Goal: Task Accomplishment & Management: Manage account settings

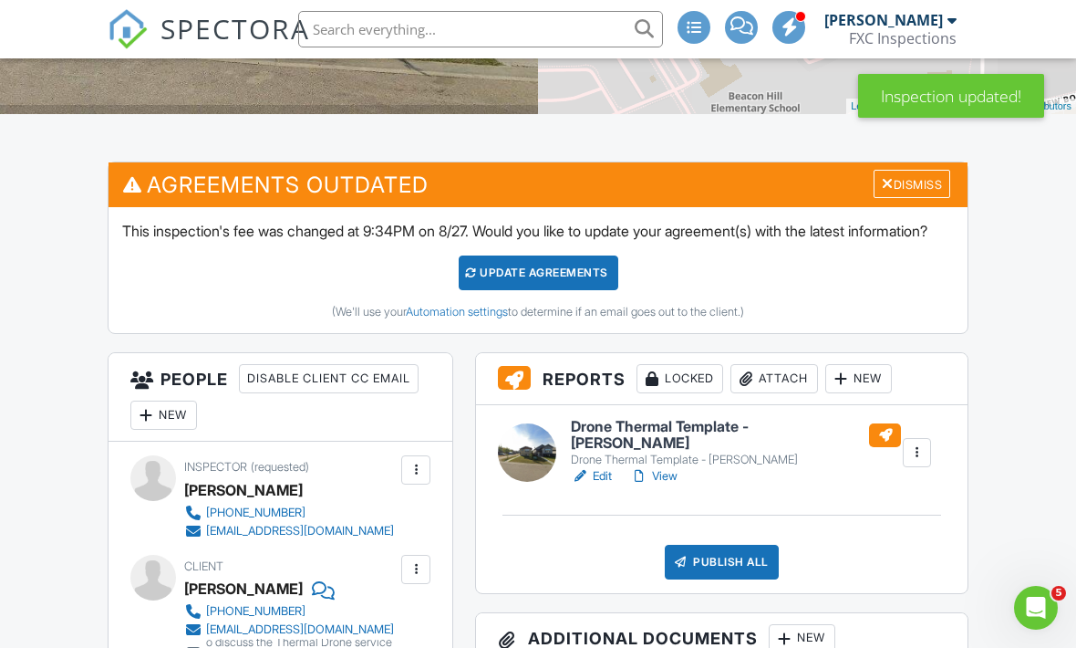
click at [584, 284] on div "Update Agreements" at bounding box center [539, 272] width 160 height 35
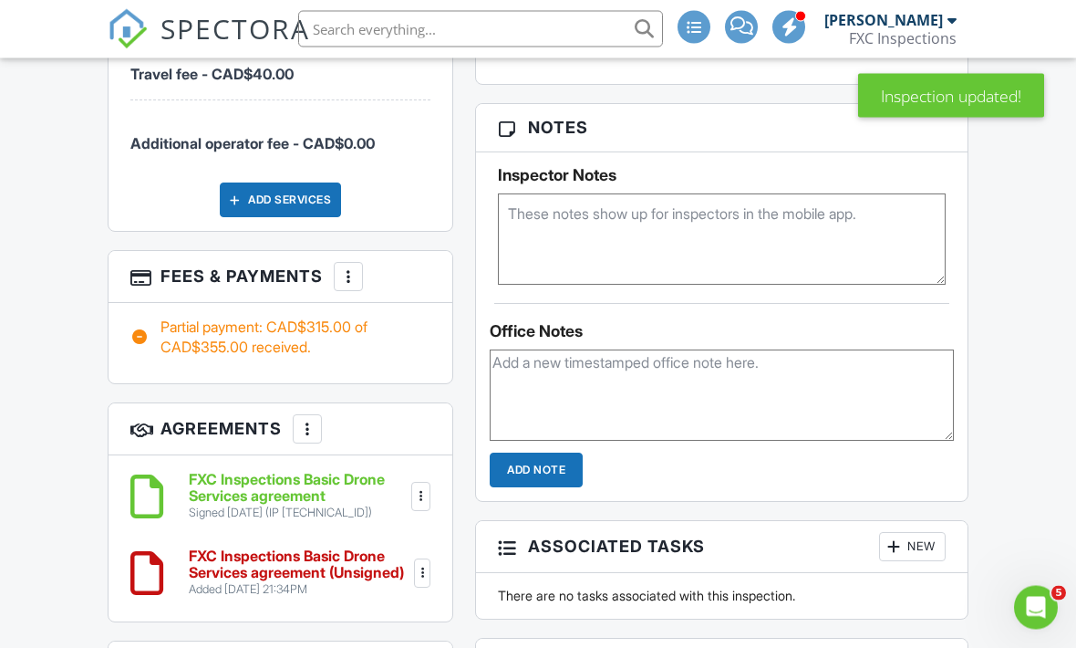
scroll to position [1157, 0]
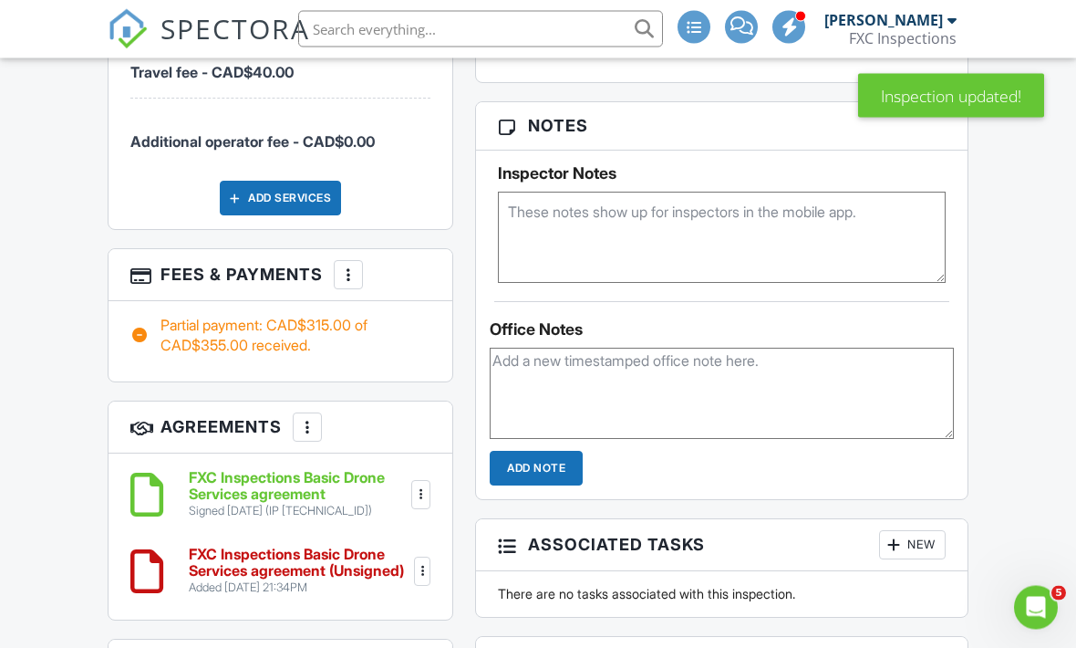
click at [422, 569] on div at bounding box center [422, 572] width 18 height 18
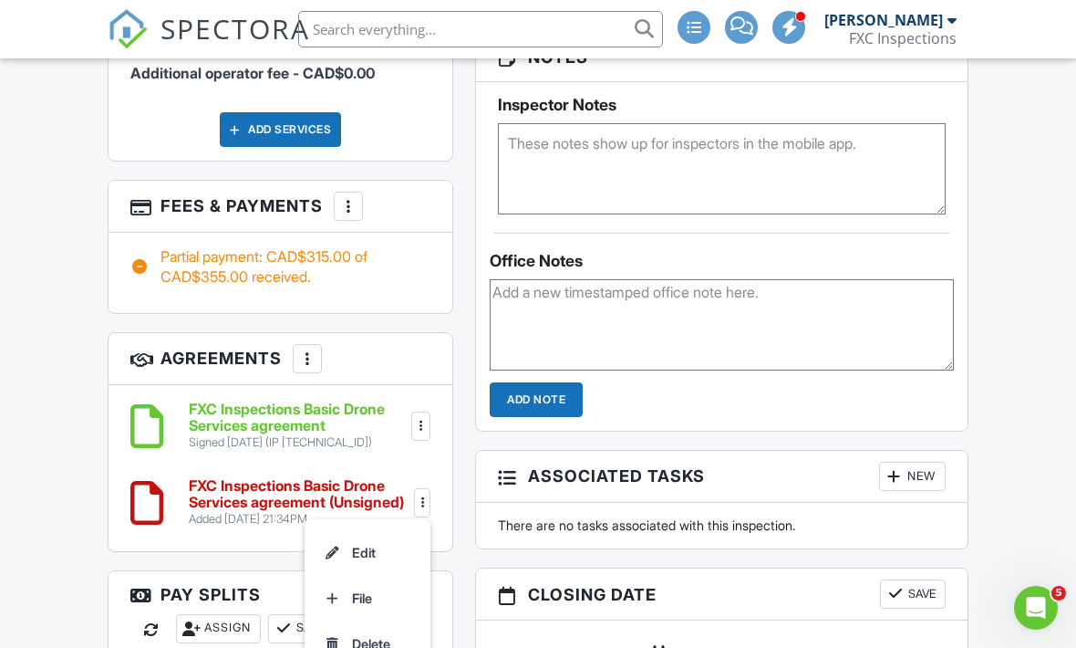
scroll to position [1232, 0]
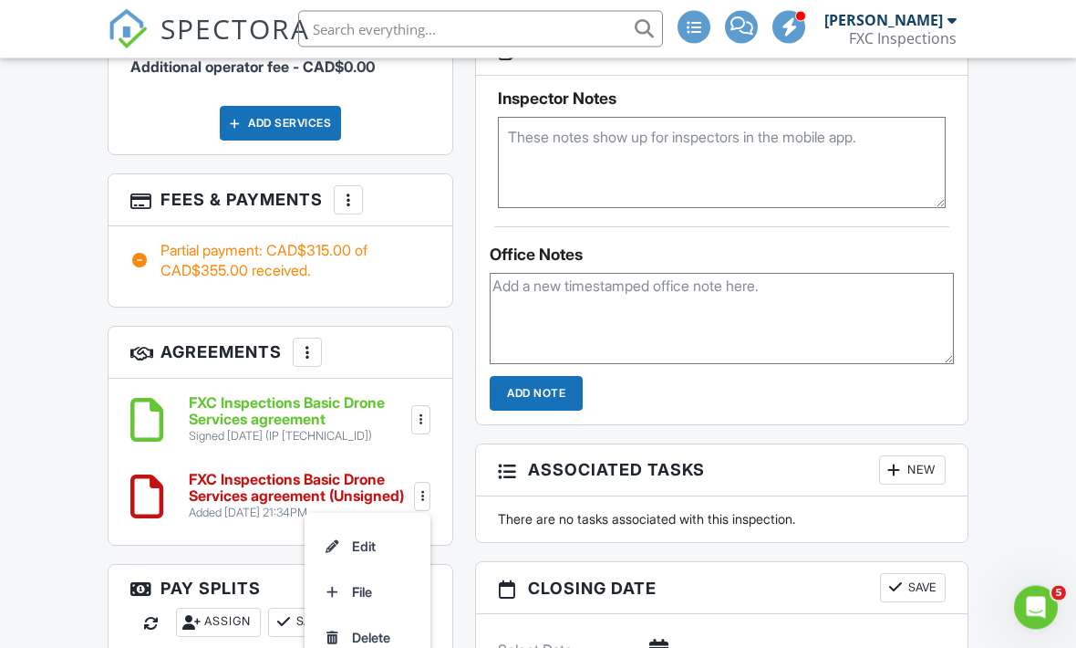
click at [385, 637] on li "Delete" at bounding box center [368, 639] width 104 height 46
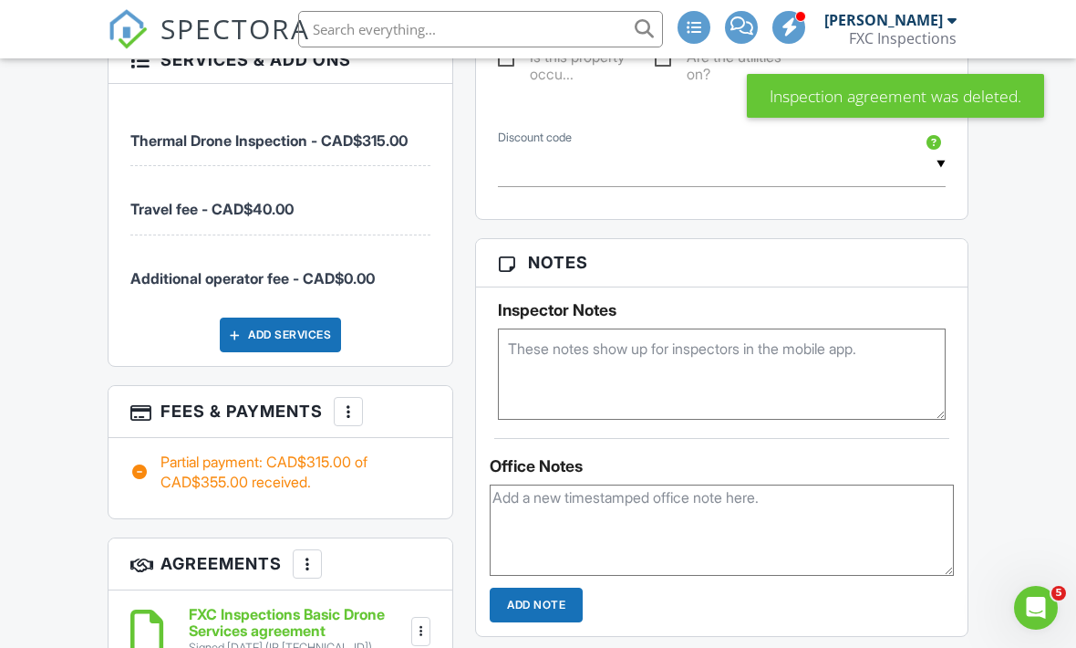
scroll to position [1097, 0]
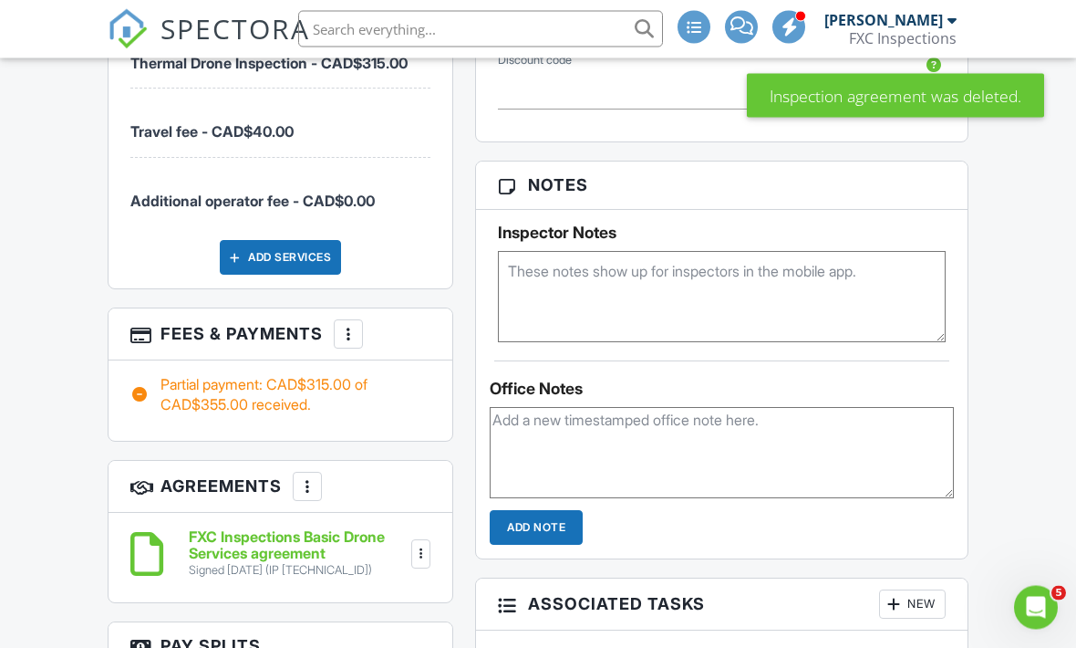
click at [359, 321] on div "More" at bounding box center [348, 334] width 29 height 29
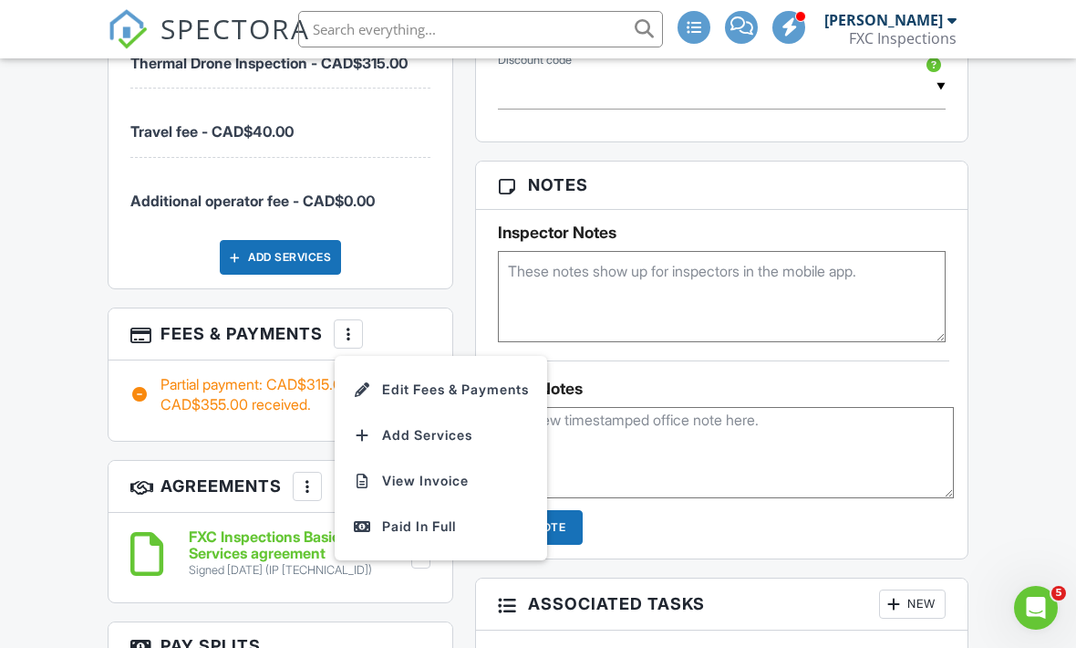
click at [47, 304] on div "Dashboard Inspections Calendar Templates Settings Contacts Profile Support Cent…" at bounding box center [538, 507] width 1076 height 3094
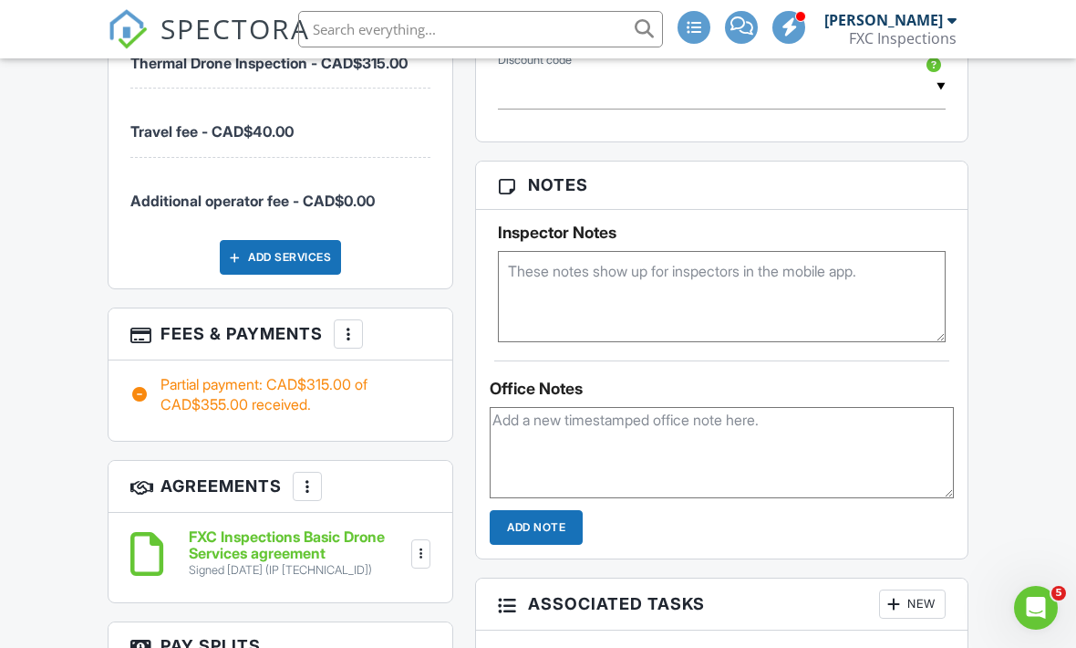
click at [295, 384] on div "Partial payment: CAD$315.00 of CAD$355.00 received." at bounding box center [280, 394] width 300 height 41
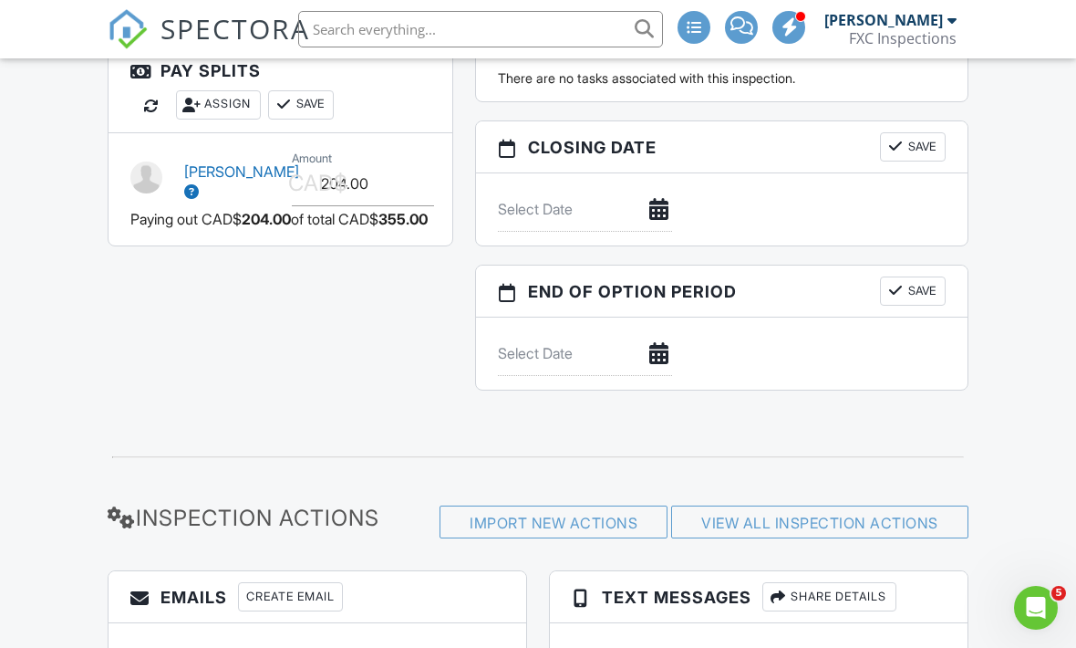
scroll to position [1708, 0]
